Goal: Information Seeking & Learning: Understand process/instructions

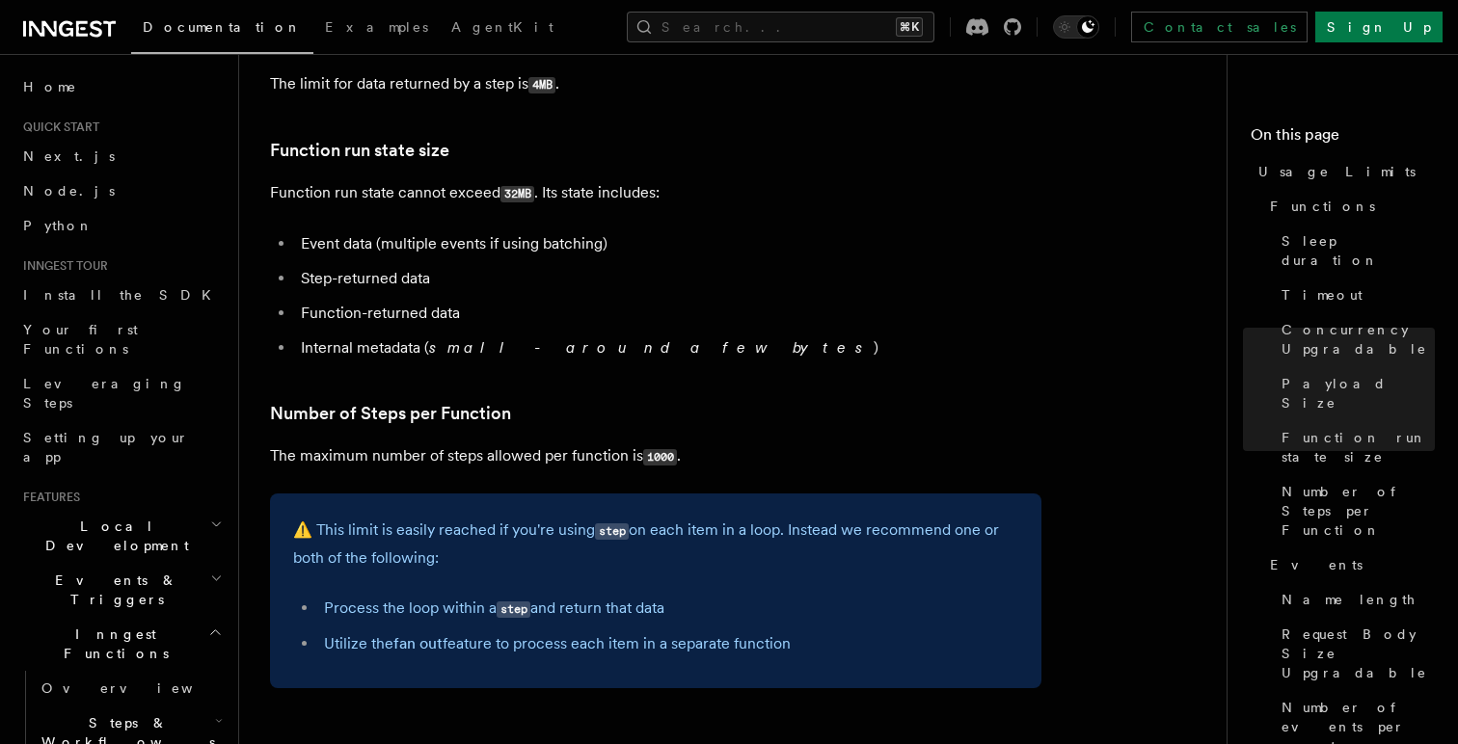
scroll to position [1045, 0]
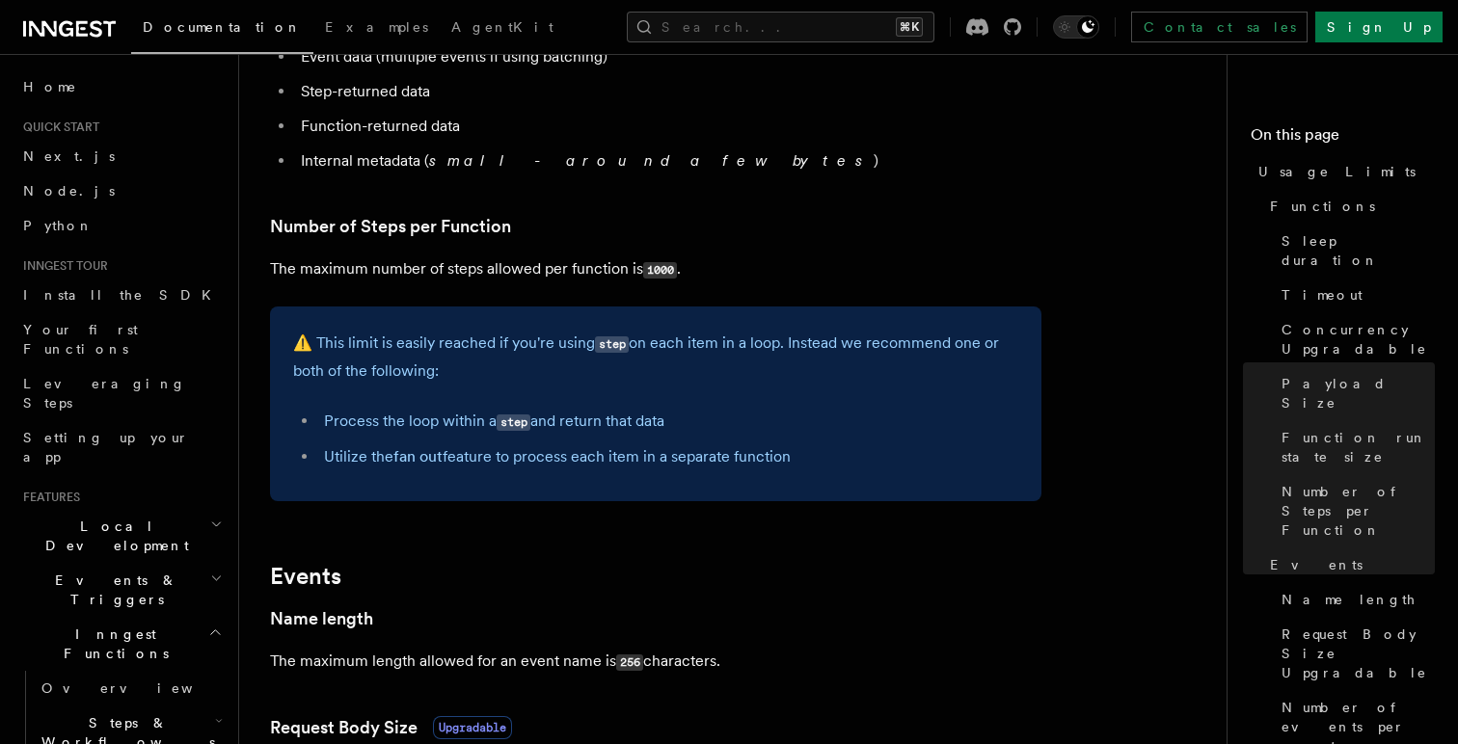
click at [560, 350] on p "⚠️ This limit is easily reached if you're using step on each item in a loop. In…" at bounding box center [655, 357] width 725 height 55
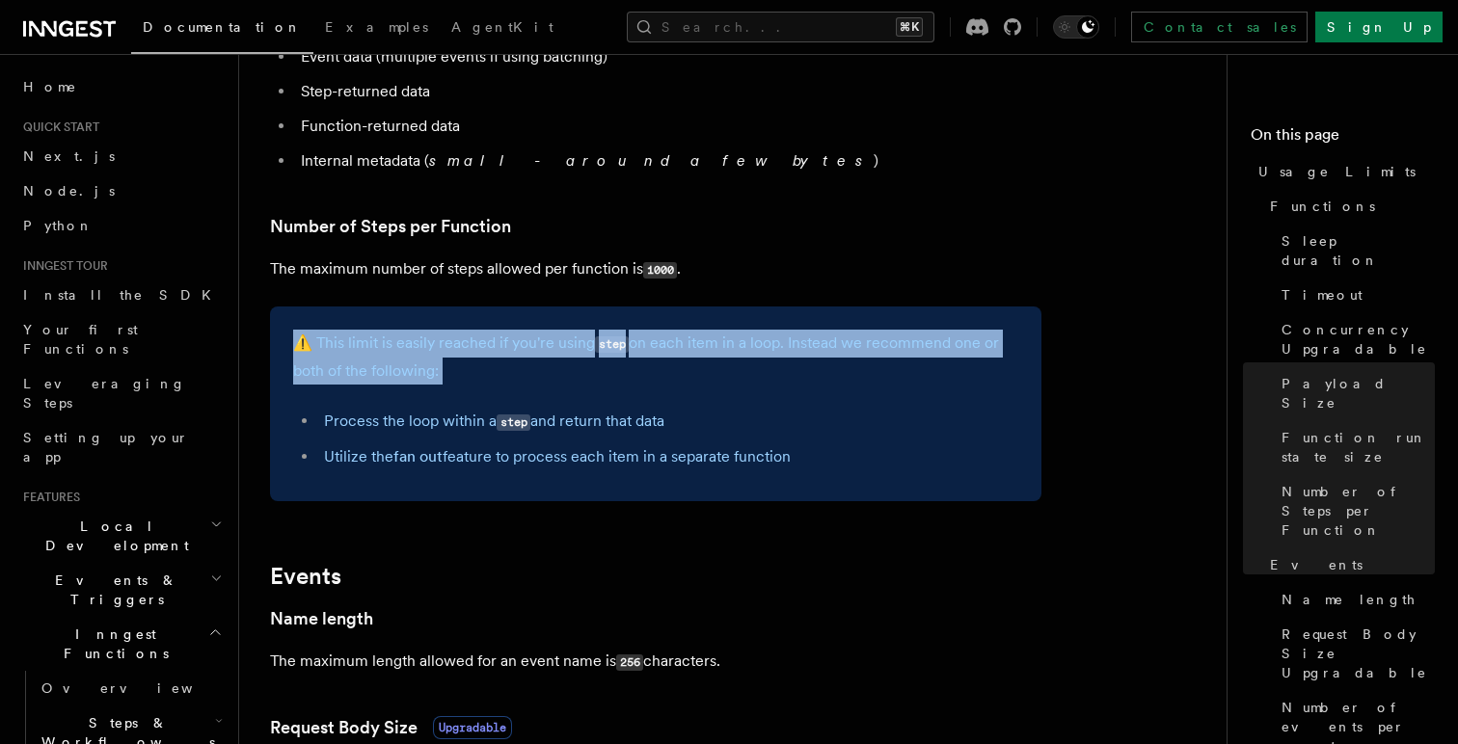
click at [560, 350] on p "⚠️ This limit is easily reached if you're using step on each item in a loop. In…" at bounding box center [655, 357] width 725 height 55
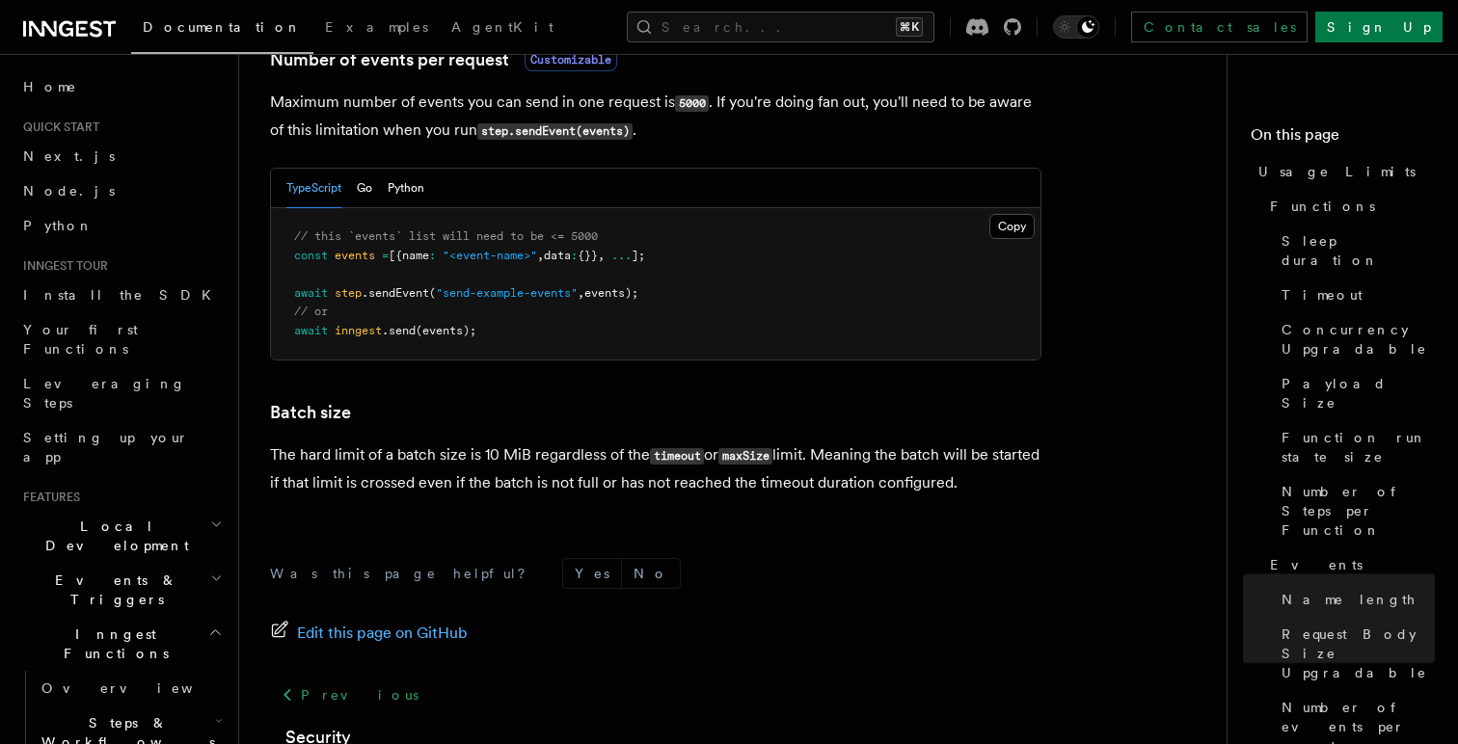
scroll to position [1992, 0]
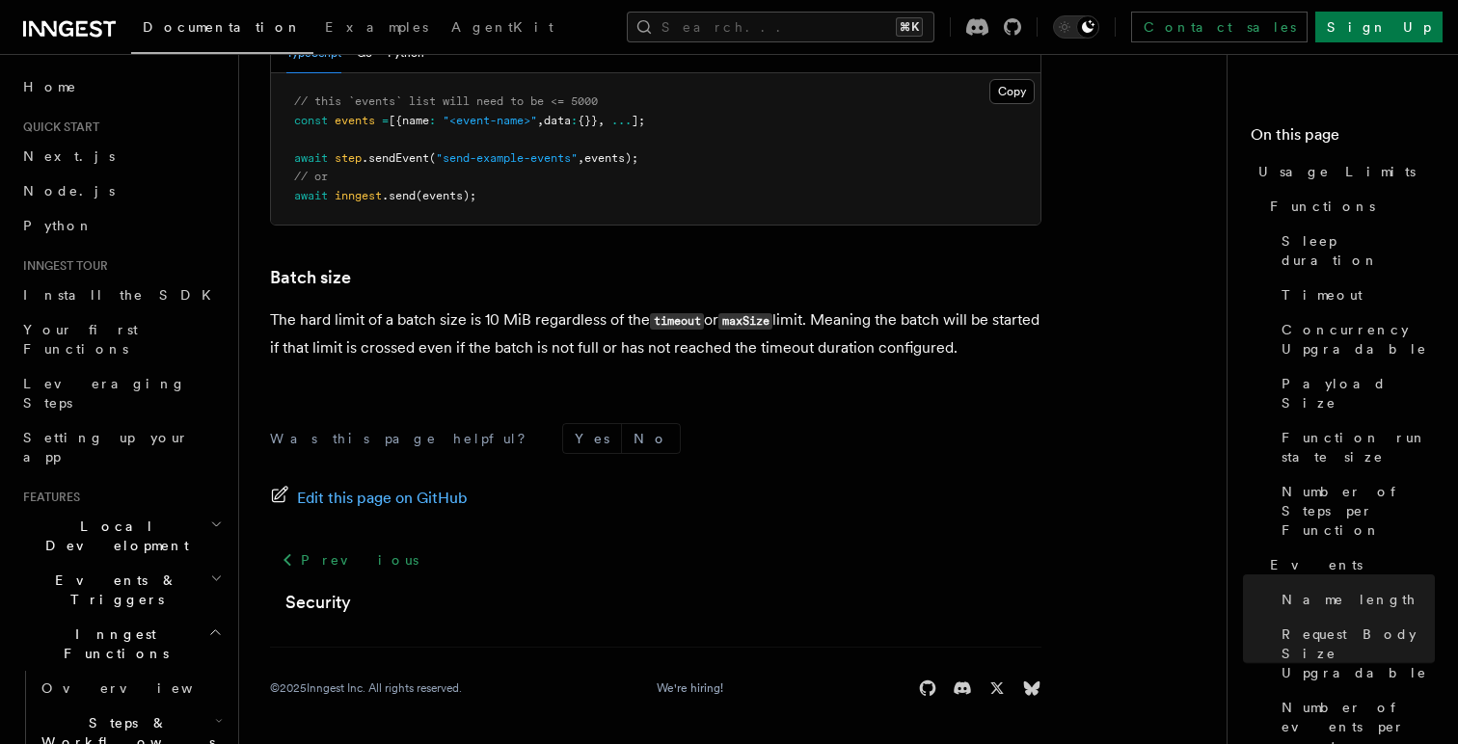
click at [590, 310] on p "The hard limit of a batch size is 10 MiB regardless of the timeout or maxSize l…" at bounding box center [655, 334] width 771 height 55
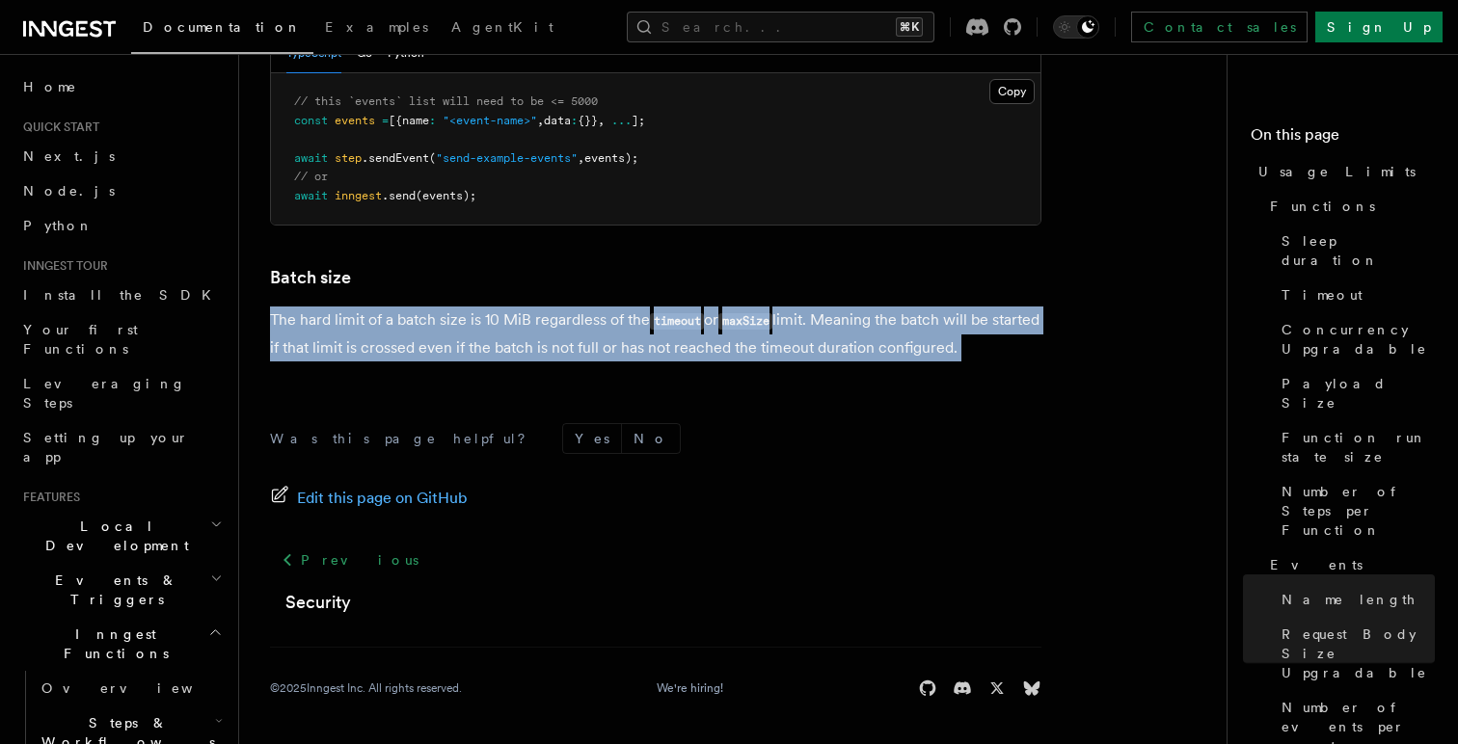
click at [590, 310] on p "The hard limit of a batch size is 10 MiB regardless of the timeout or maxSize l…" at bounding box center [655, 334] width 771 height 55
click at [485, 314] on p "The hard limit of a batch size is 10 MiB regardless of the timeout or maxSize l…" at bounding box center [655, 334] width 771 height 55
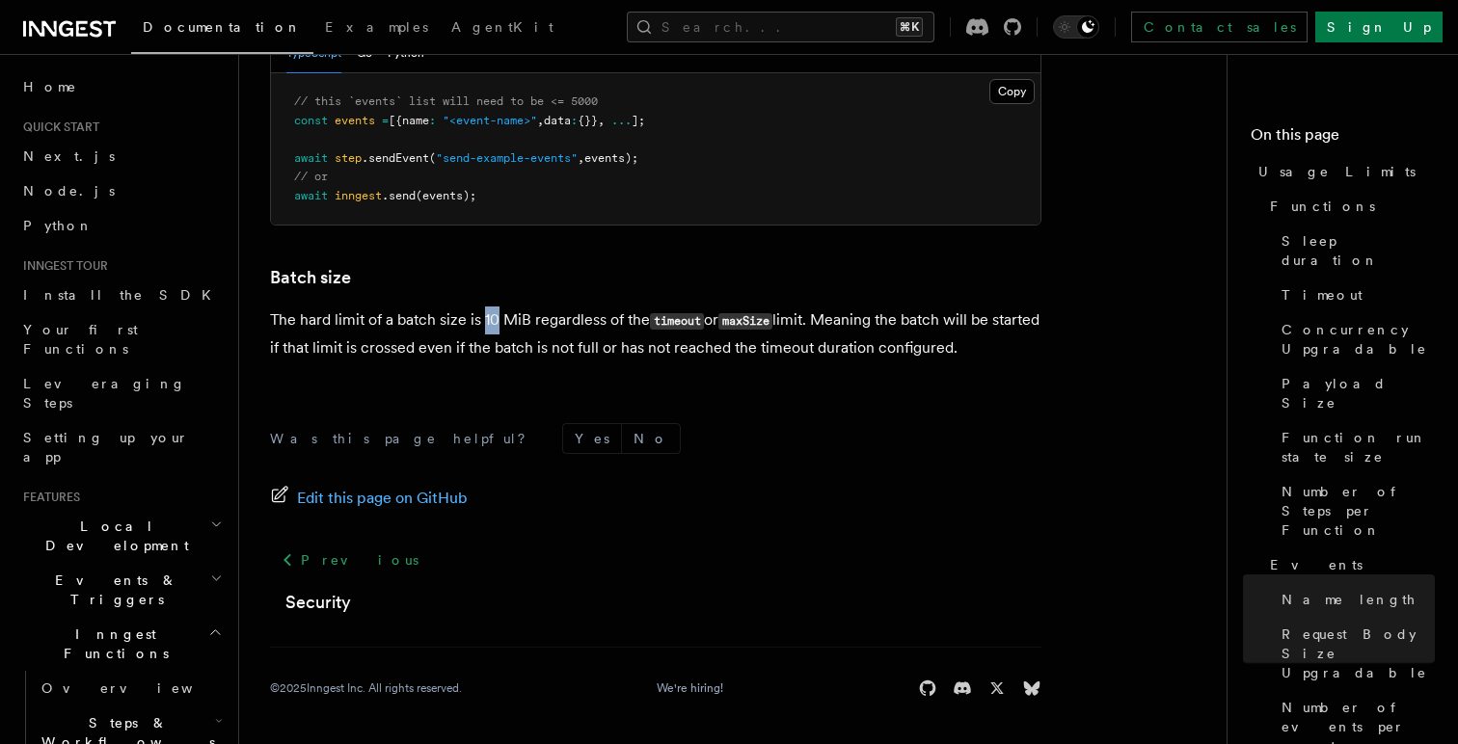
click at [485, 314] on p "The hard limit of a batch size is 10 MiB regardless of the timeout or maxSize l…" at bounding box center [655, 334] width 771 height 55
click at [544, 318] on p "The hard limit of a batch size is 10 MiB regardless of the timeout or maxSize l…" at bounding box center [655, 334] width 771 height 55
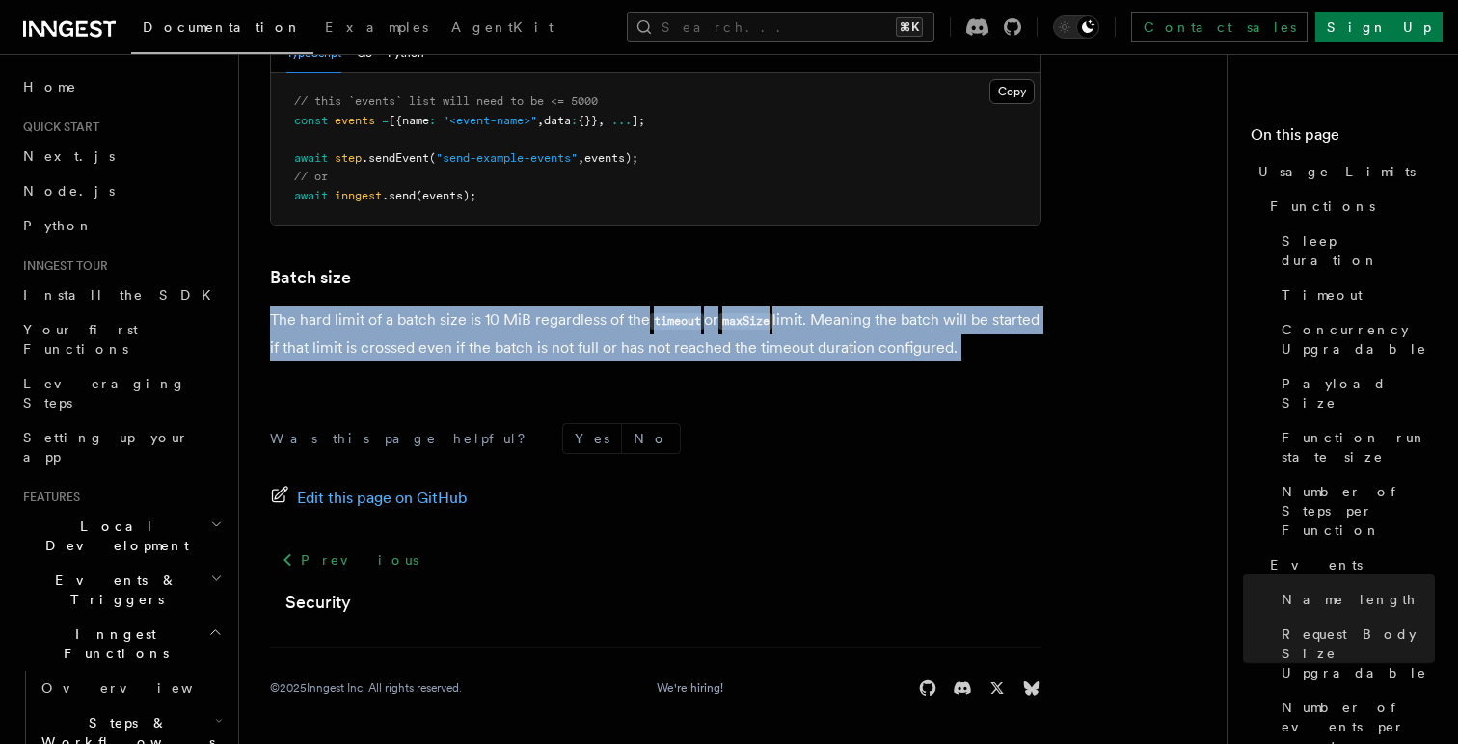
click at [544, 318] on p "The hard limit of a batch size is 10 MiB regardless of the timeout or maxSize l…" at bounding box center [655, 334] width 771 height 55
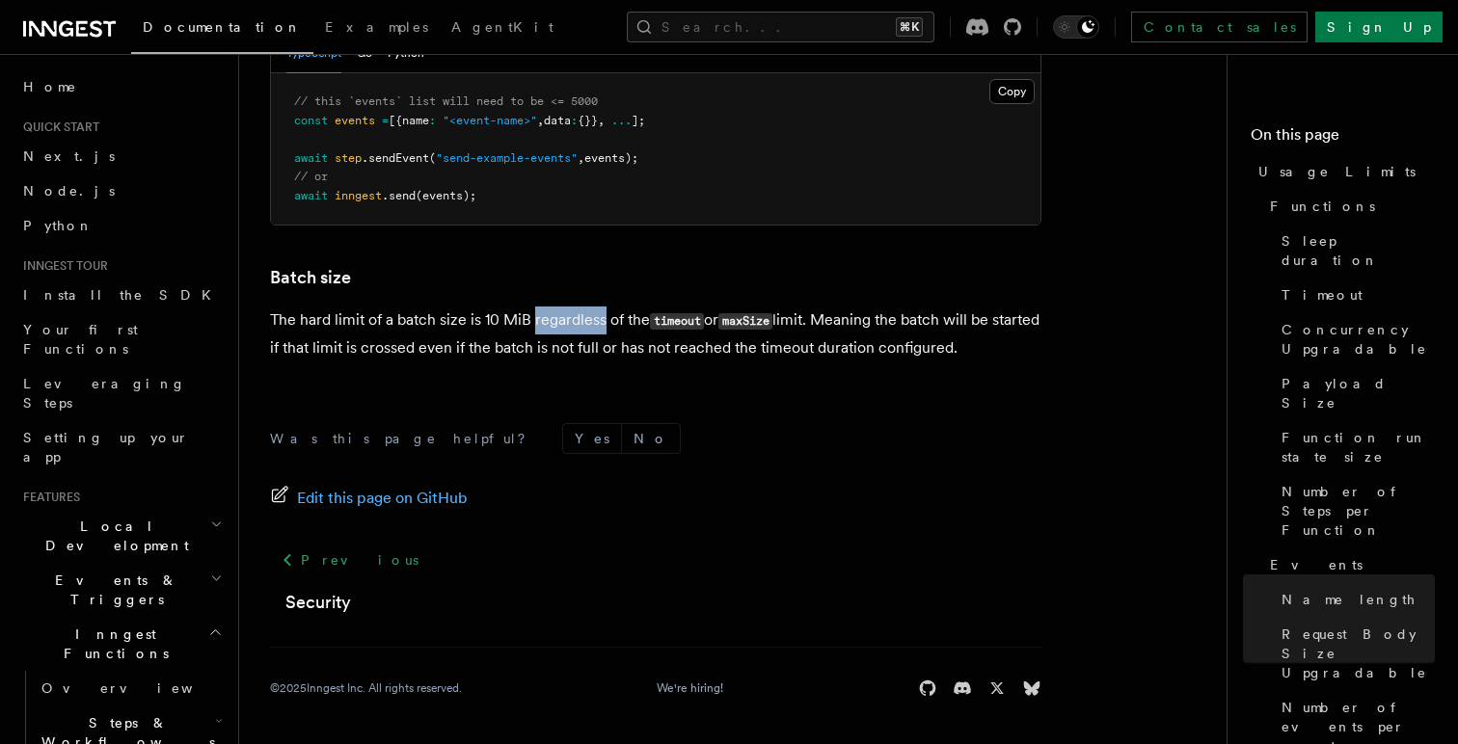
click at [544, 318] on p "The hard limit of a batch size is 10 MiB regardless of the timeout or maxSize l…" at bounding box center [655, 334] width 771 height 55
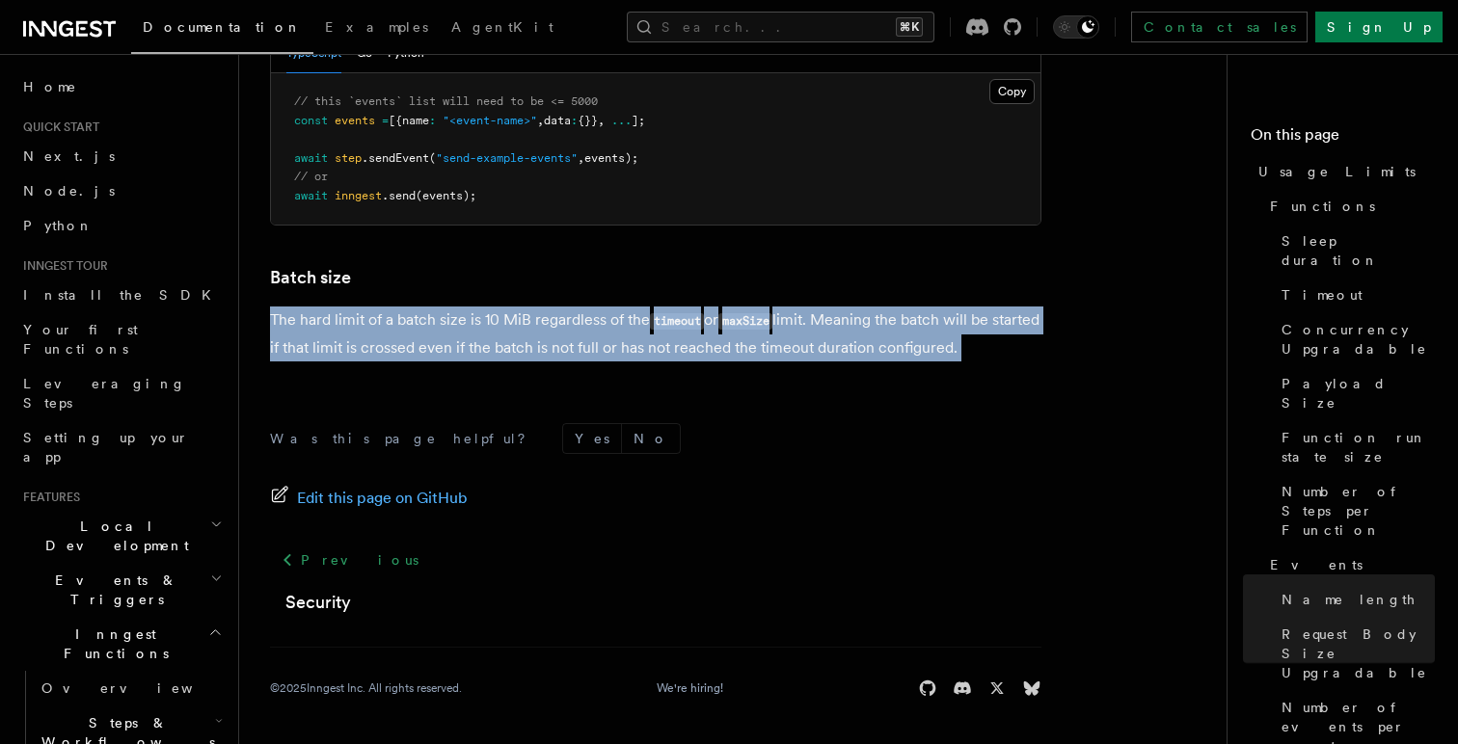
click at [544, 318] on p "The hard limit of a batch size is 10 MiB regardless of the timeout or maxSize l…" at bounding box center [655, 334] width 771 height 55
click at [417, 331] on p "The hard limit of a batch size is 10 MiB regardless of the timeout or maxSize l…" at bounding box center [655, 334] width 771 height 55
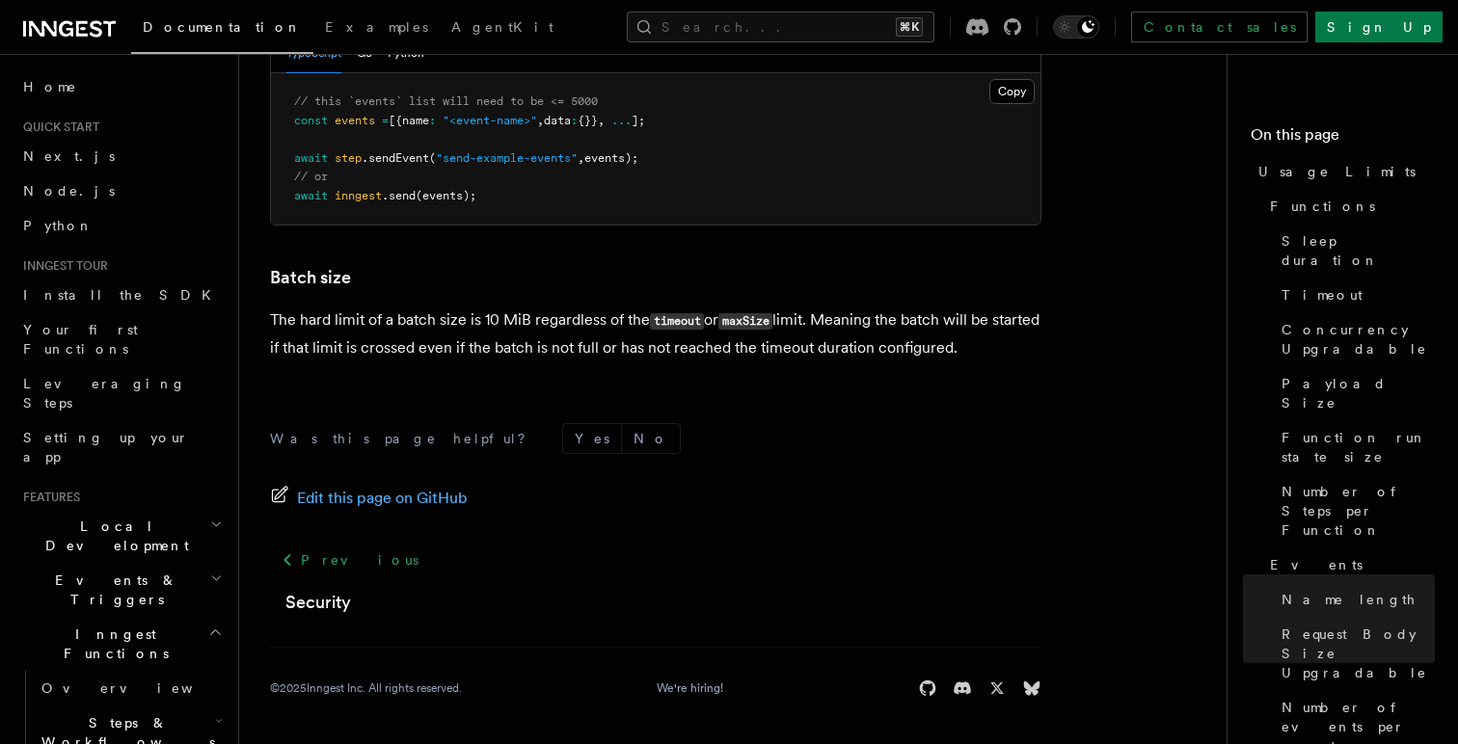
click at [418, 342] on p "The hard limit of a batch size is 10 MiB regardless of the timeout or maxSize l…" at bounding box center [655, 334] width 771 height 55
click at [415, 349] on p "The hard limit of a batch size is 10 MiB regardless of the timeout or maxSize l…" at bounding box center [655, 334] width 771 height 55
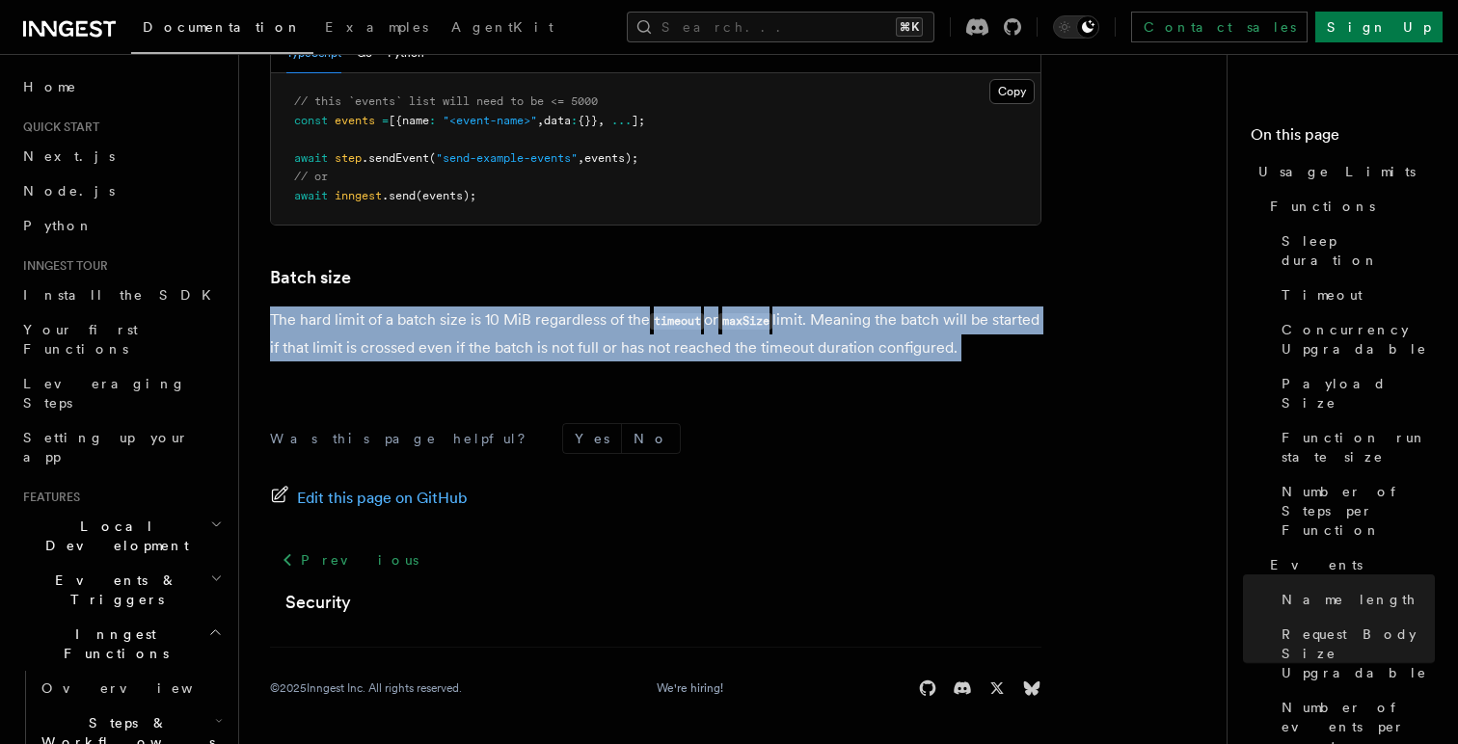
click at [415, 349] on p "The hard limit of a batch size is 10 MiB regardless of the timeout or maxSize l…" at bounding box center [655, 334] width 771 height 55
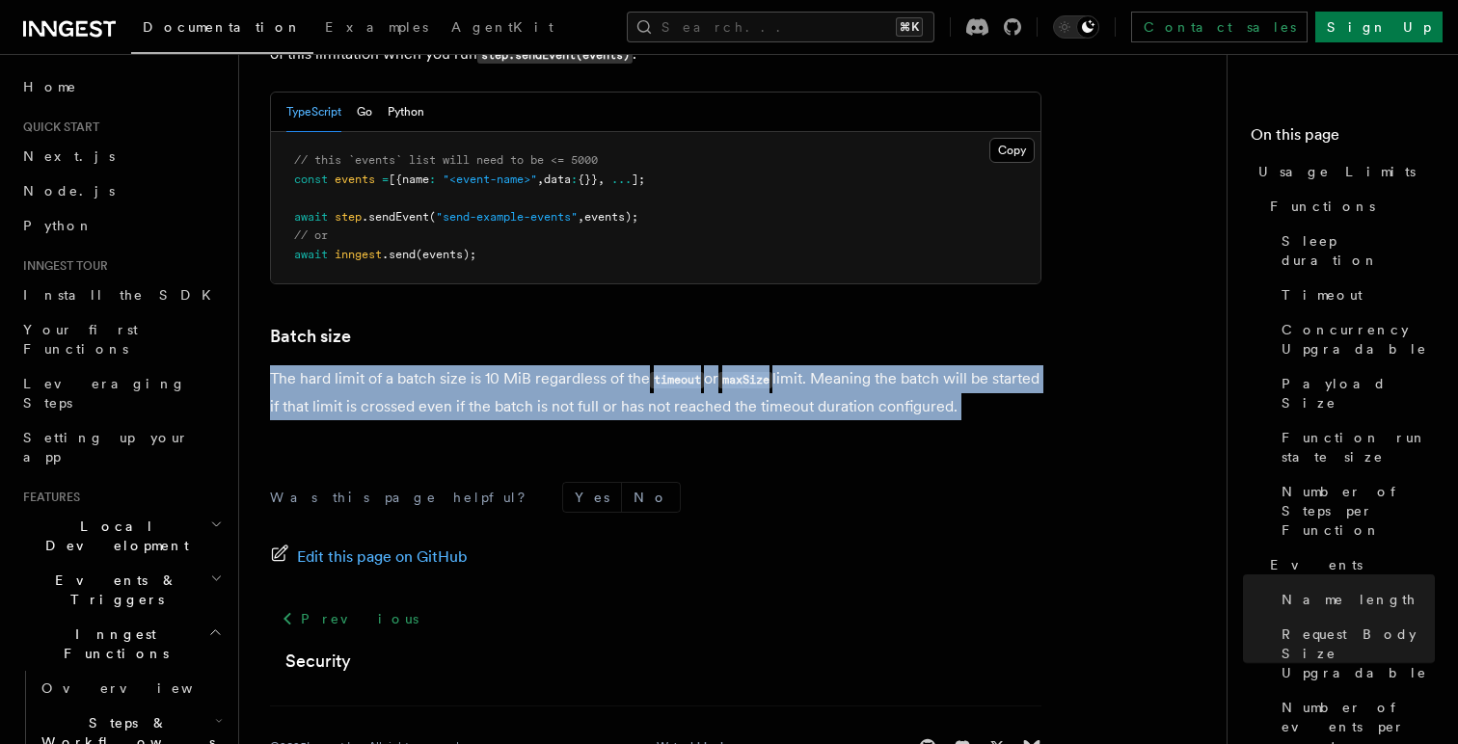
scroll to position [1923, 0]
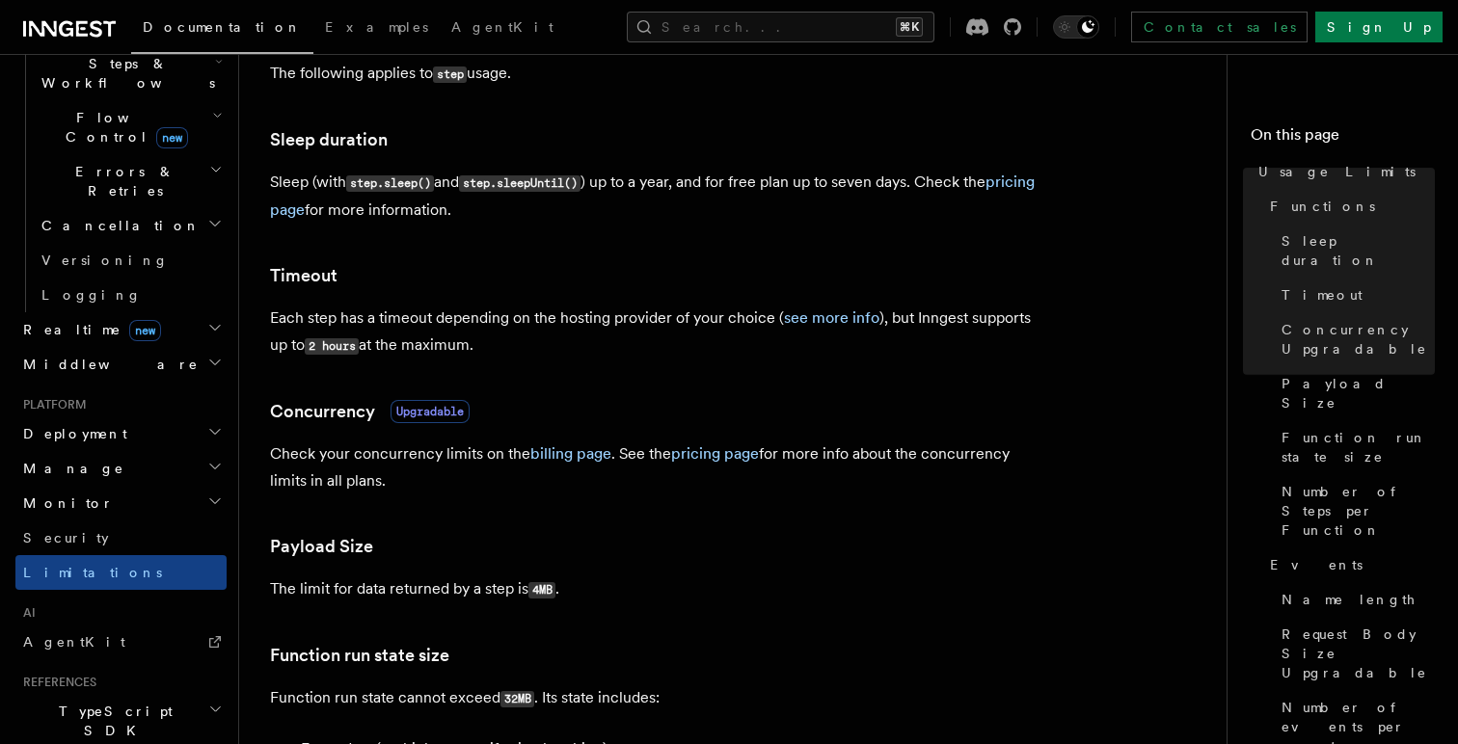
scroll to position [384, 0]
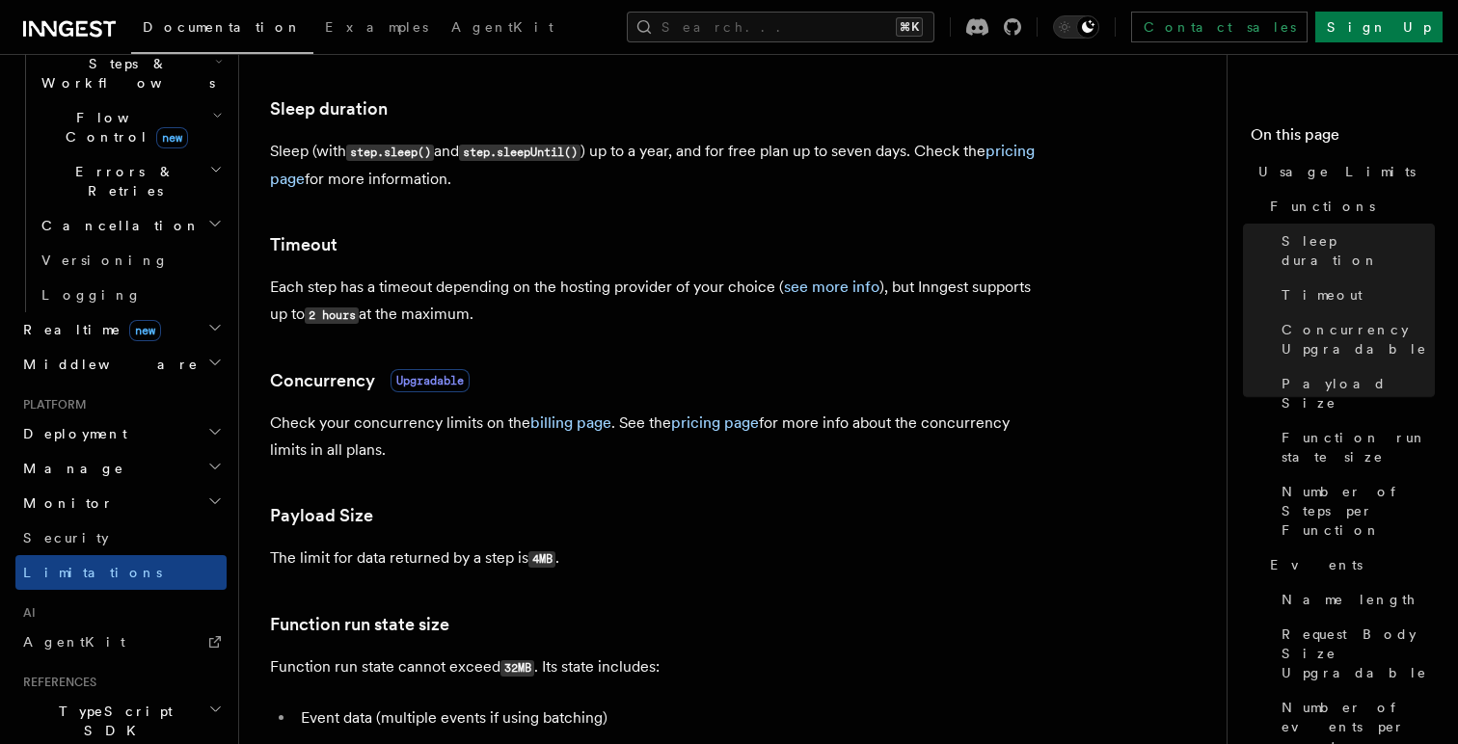
click at [426, 561] on p "The limit for data returned by a step is 4MB ." at bounding box center [655, 559] width 771 height 28
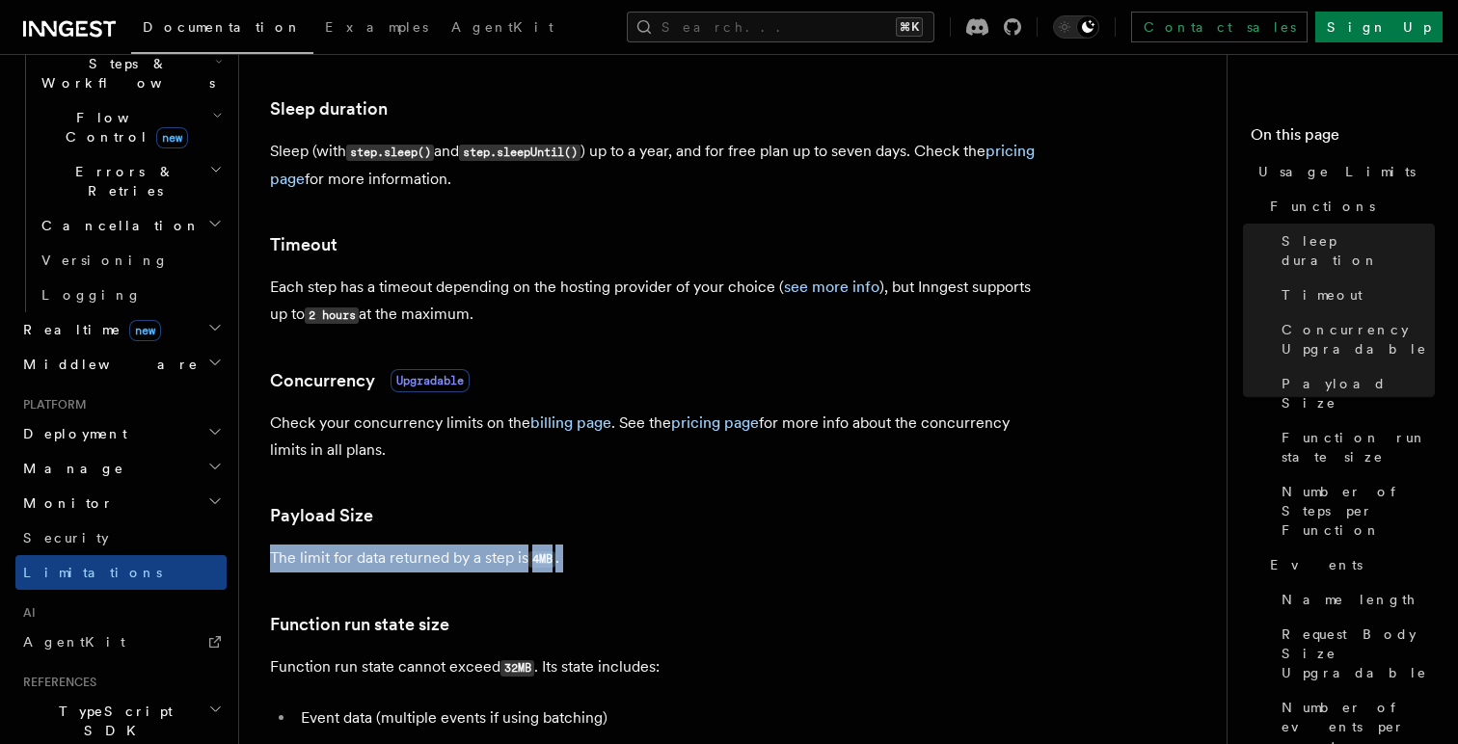
click at [426, 561] on p "The limit for data returned by a step is 4MB ." at bounding box center [655, 559] width 771 height 28
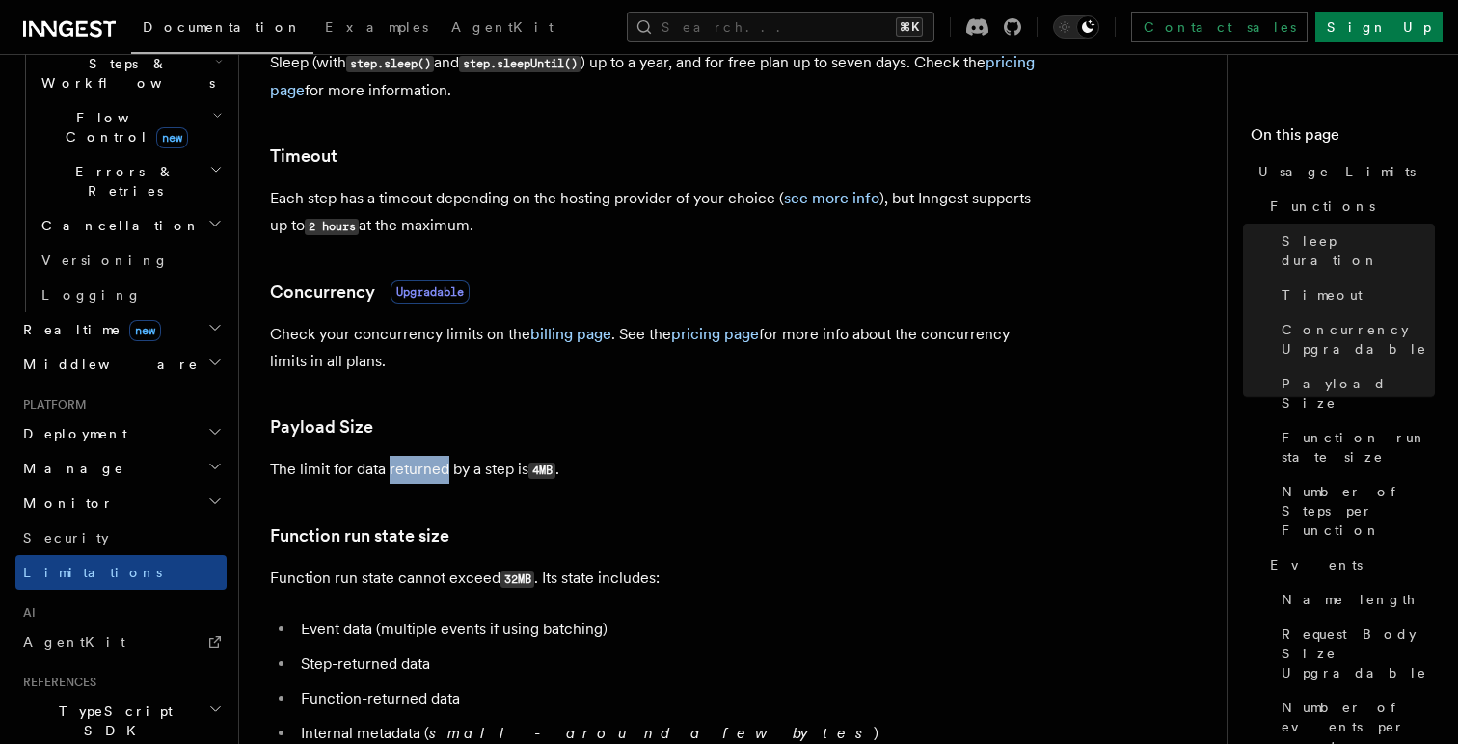
scroll to position [477, 0]
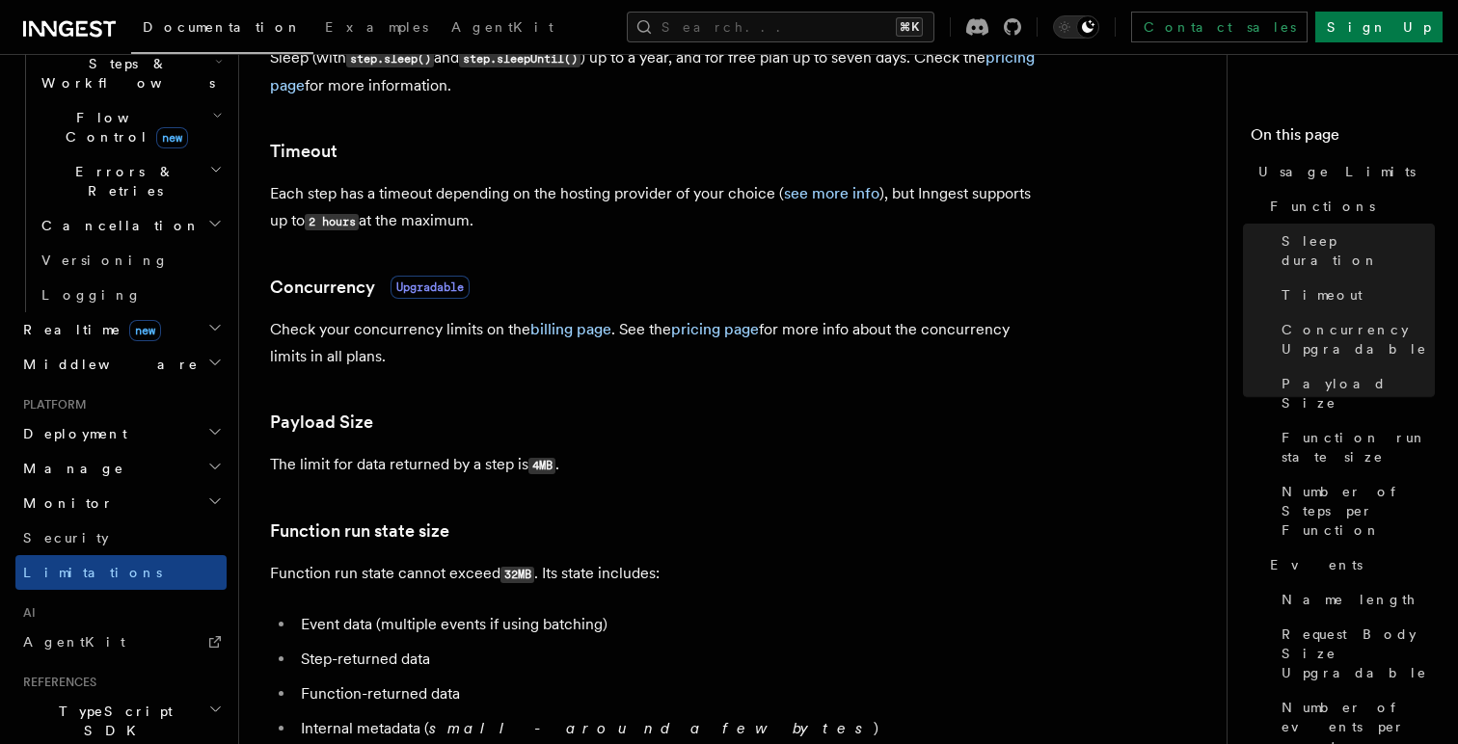
click at [472, 577] on p "Function run state cannot exceed 32MB . Its state includes:" at bounding box center [655, 574] width 771 height 28
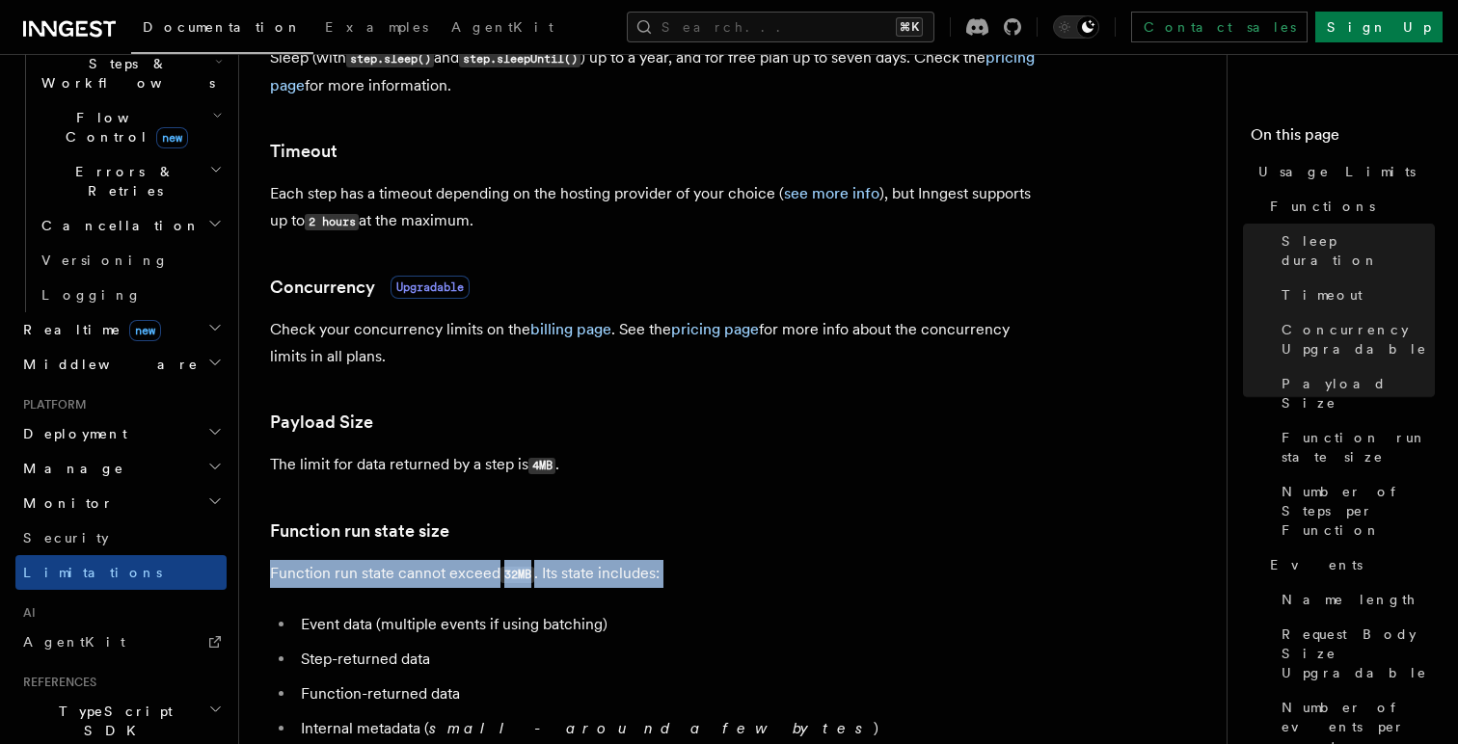
click at [472, 577] on p "Function run state cannot exceed 32MB . Its state includes:" at bounding box center [655, 574] width 771 height 28
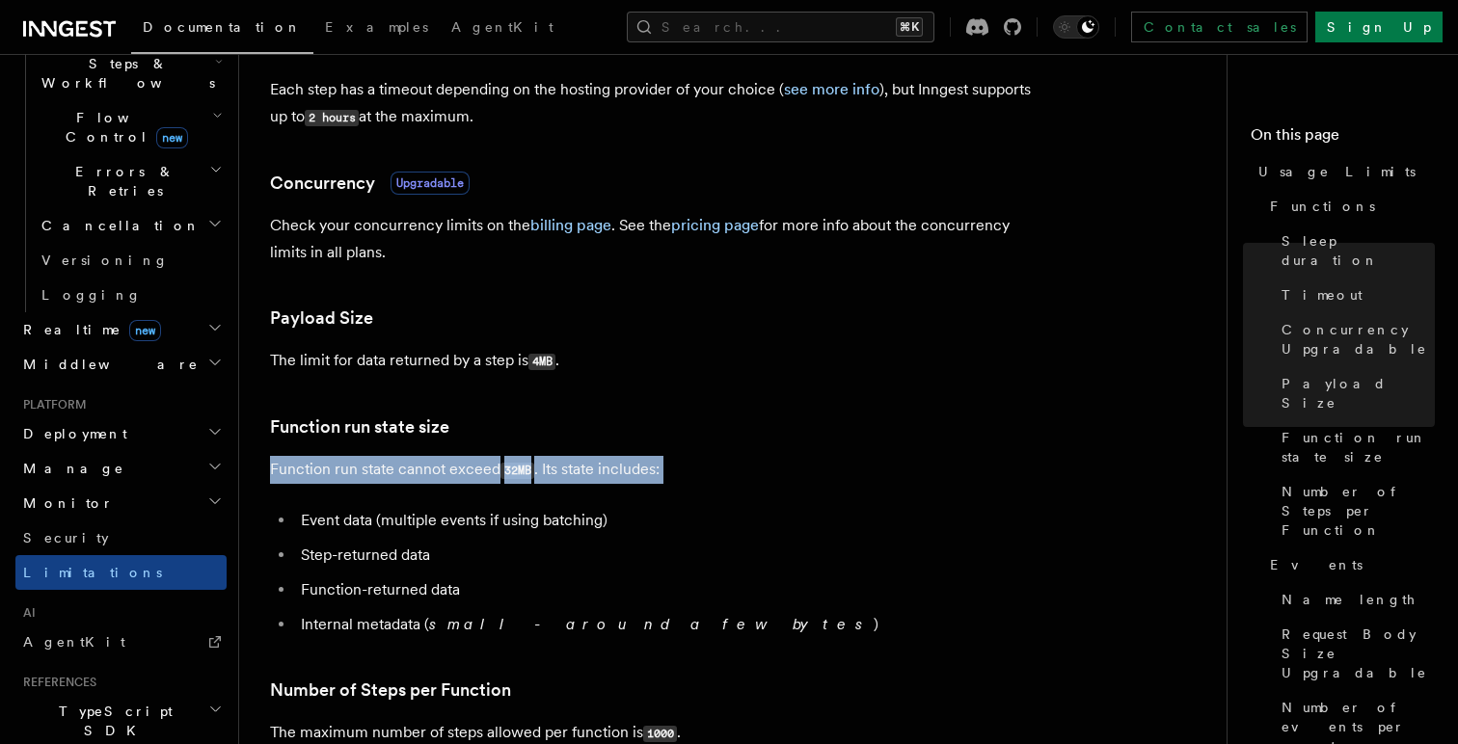
scroll to position [602, 0]
